Goal: Task Accomplishment & Management: Manage account settings

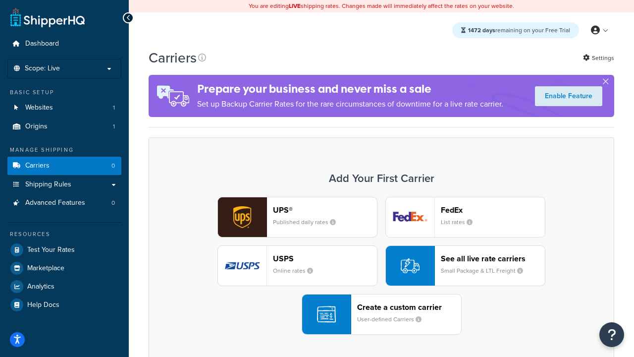
click at [382, 266] on div "UPS® Published daily rates FedEx List rates USPS Online rates See all live rate…" at bounding box center [381, 266] width 445 height 138
click at [493, 210] on header "FedEx" at bounding box center [493, 209] width 104 height 9
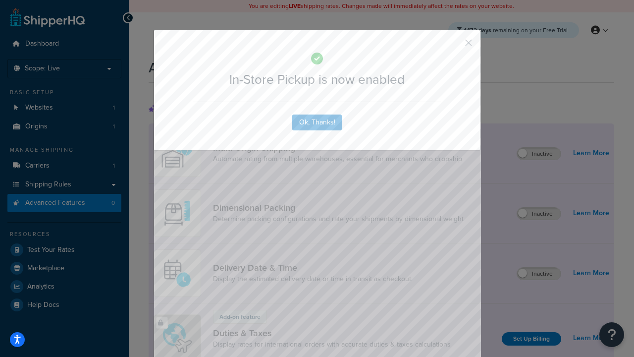
scroll to position [322, 0]
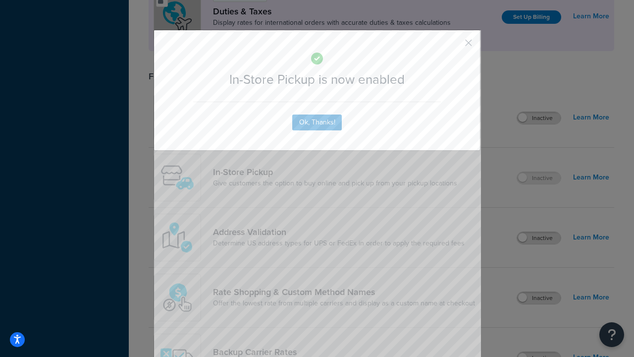
click at [454, 46] on button "button" at bounding box center [454, 46] width 2 height 2
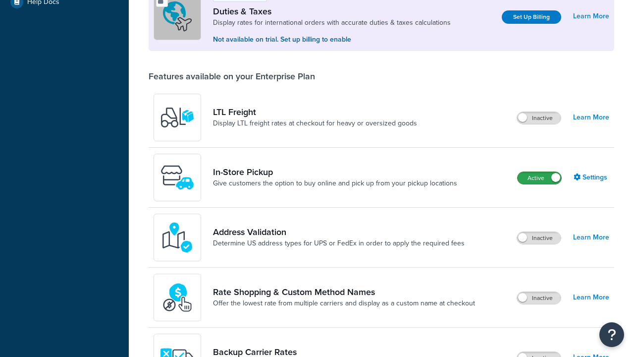
scroll to position [303, 0]
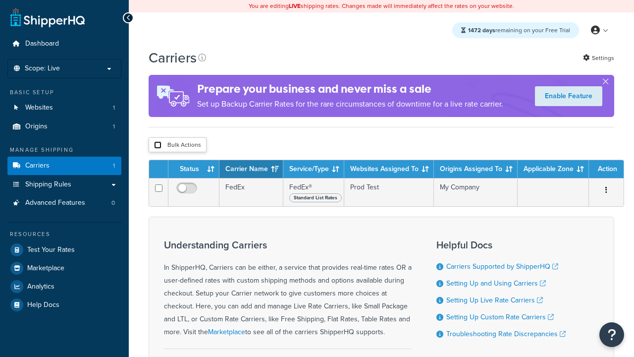
click at [158, 145] on input "checkbox" at bounding box center [157, 144] width 7 height 7
checkbox input "true"
click at [0, 0] on button "Delete" at bounding box center [0, 0] width 0 height 0
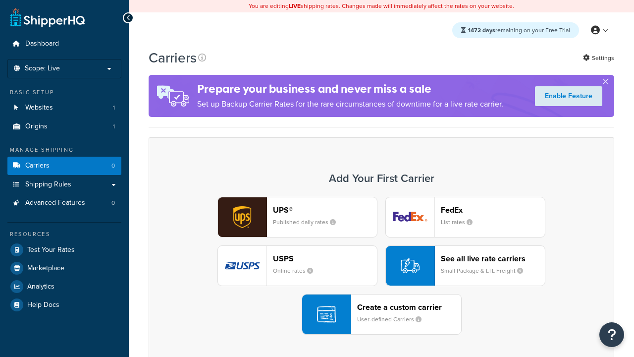
click at [382, 266] on div "UPS® Published daily rates FedEx List rates USPS Online rates See all live rate…" at bounding box center [381, 266] width 445 height 138
click at [493, 210] on header "FedEx" at bounding box center [493, 209] width 104 height 9
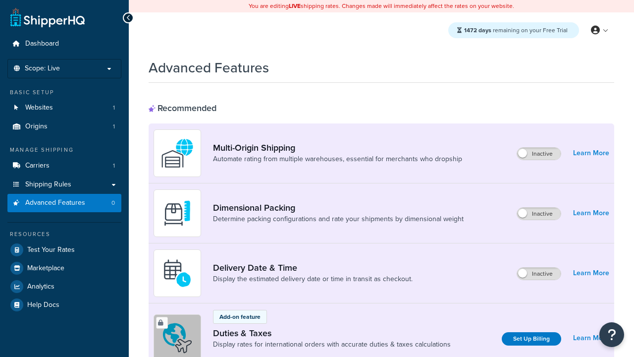
scroll to position [322, 0]
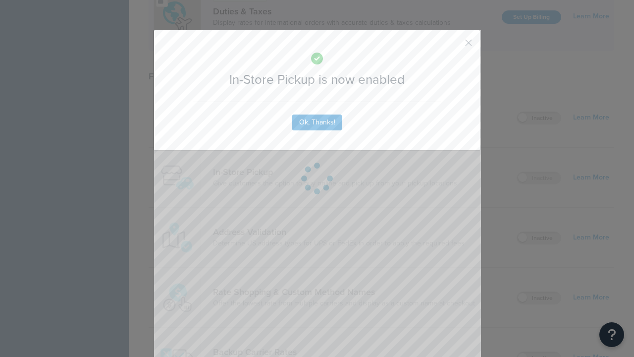
scroll to position [0, 0]
click at [454, 46] on button "button" at bounding box center [454, 46] width 2 height 2
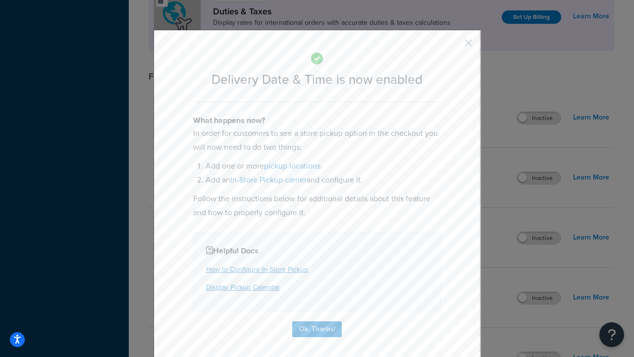
scroll to position [95, 0]
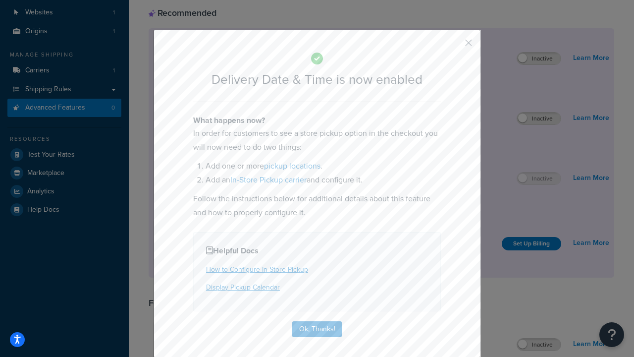
click at [454, 46] on button "button" at bounding box center [454, 46] width 2 height 2
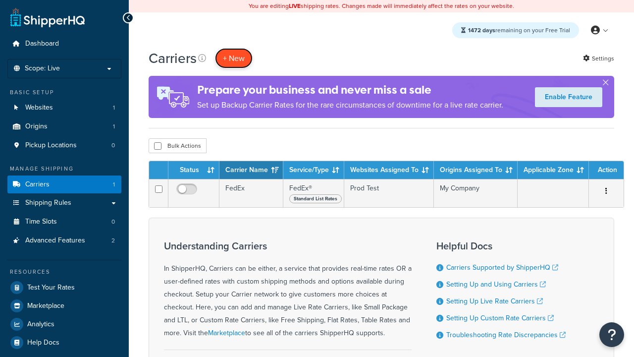
click at [234, 58] on button "+ New" at bounding box center [234, 58] width 38 height 20
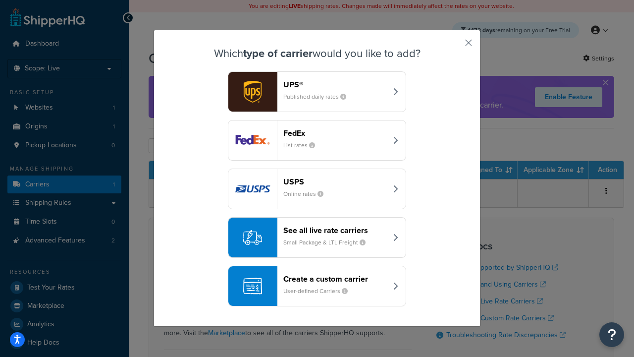
click at [317, 286] on div "Create a custom carrier User-defined Carriers" at bounding box center [335, 286] width 104 height 24
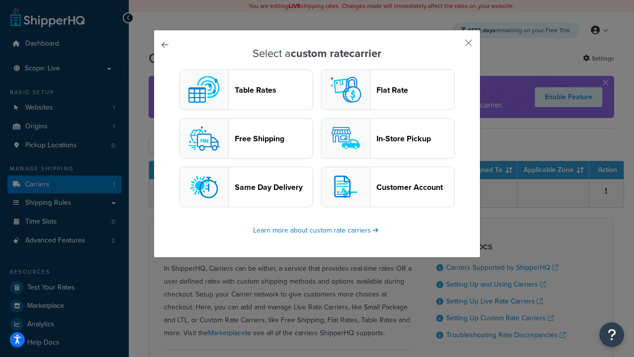
click at [388, 138] on header "In-Store Pickup" at bounding box center [416, 138] width 78 height 9
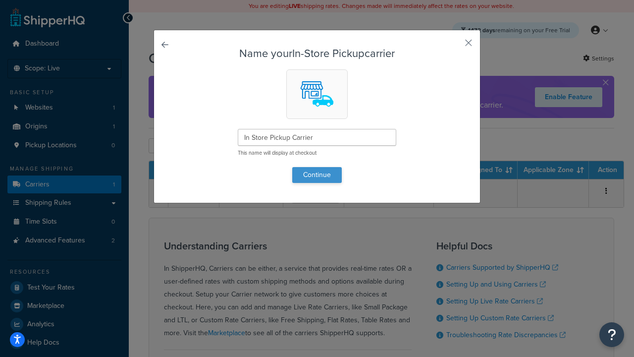
type input "In Store Pickup Carrier"
click at [317, 174] on button "Continue" at bounding box center [317, 175] width 50 height 16
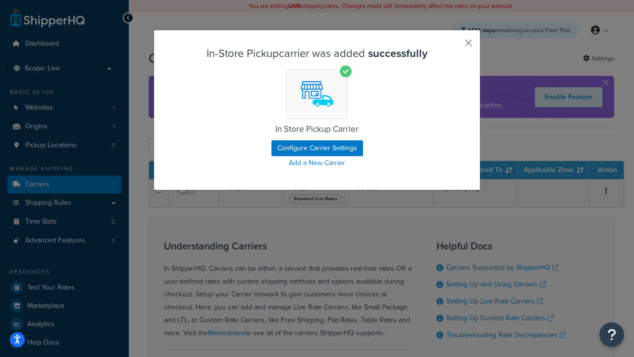
click at [454, 46] on button "button" at bounding box center [454, 46] width 2 height 2
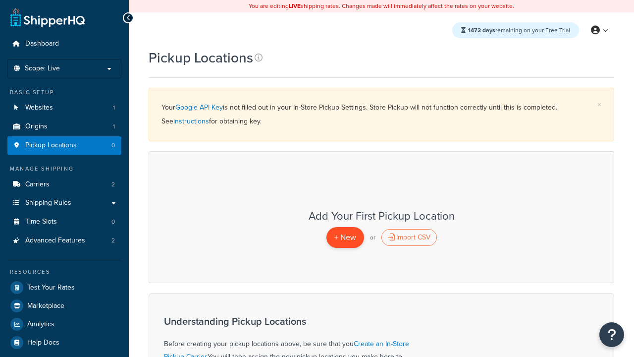
click at [345, 237] on span "+ New" at bounding box center [345, 236] width 22 height 11
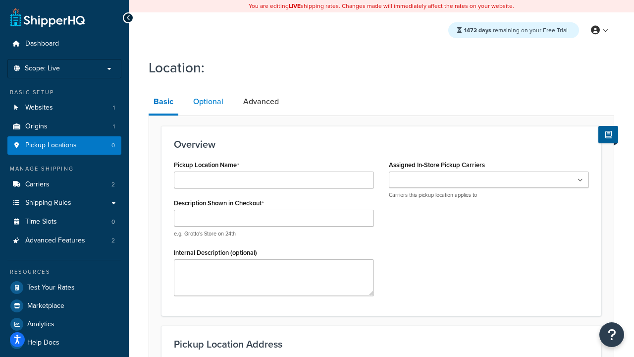
click at [208, 102] on link "Optional" at bounding box center [208, 102] width 40 height 24
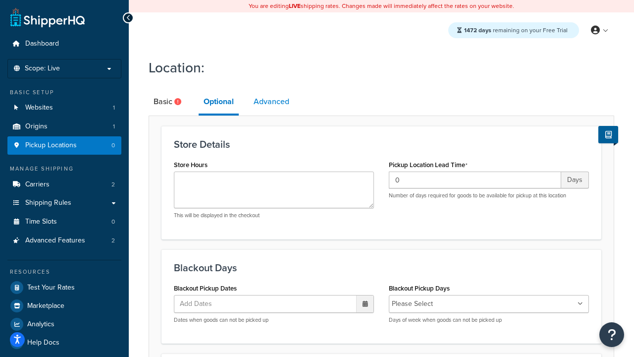
click at [272, 102] on link "Advanced" at bounding box center [272, 102] width 46 height 24
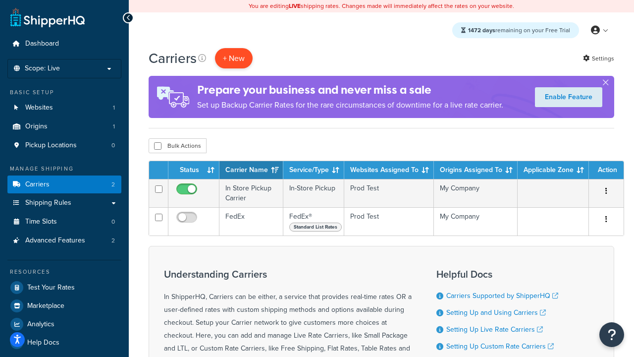
click at [234, 58] on button "+ New" at bounding box center [234, 58] width 38 height 20
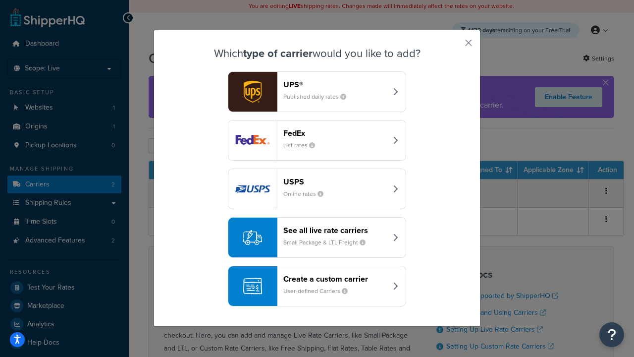
click at [317, 286] on div "Create a custom carrier User-defined Carriers" at bounding box center [335, 286] width 104 height 24
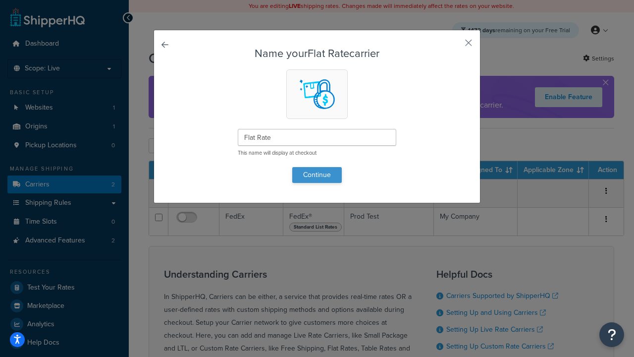
type input "Flat Rate"
click at [317, 174] on button "Continue" at bounding box center [317, 175] width 50 height 16
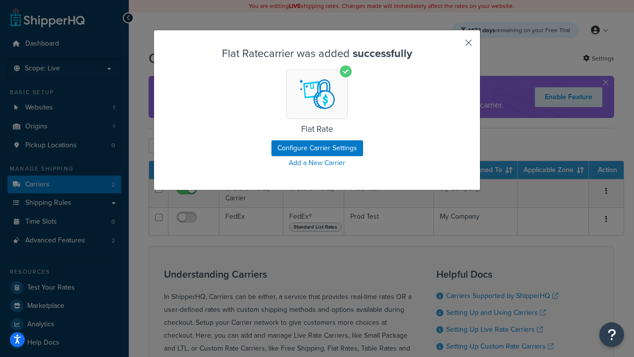
click at [454, 46] on button "button" at bounding box center [454, 46] width 2 height 2
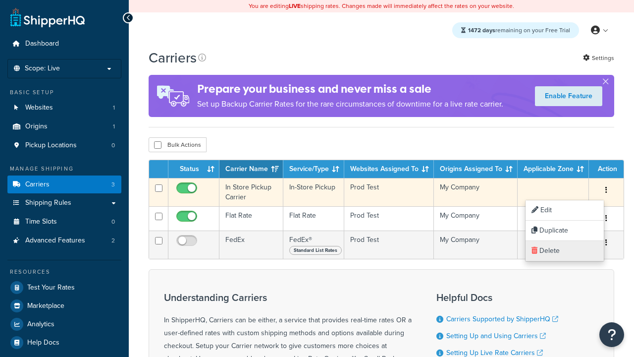
click at [564, 251] on link "Delete" at bounding box center [565, 251] width 78 height 20
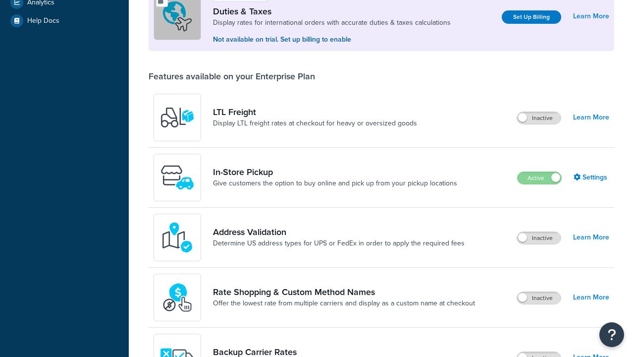
scroll to position [303, 0]
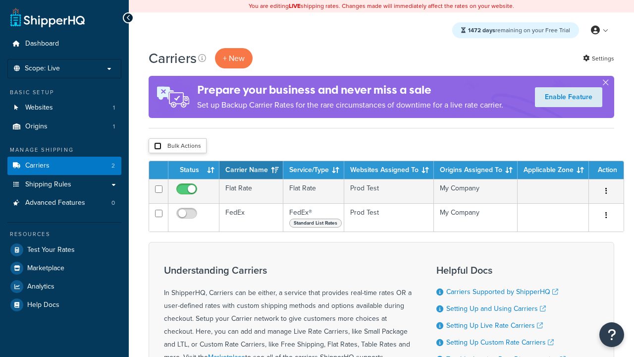
click at [158, 146] on input "checkbox" at bounding box center [157, 145] width 7 height 7
checkbox input "true"
click at [0, 0] on button "Delete" at bounding box center [0, 0] width 0 height 0
